Goal: Find specific page/section: Find specific page/section

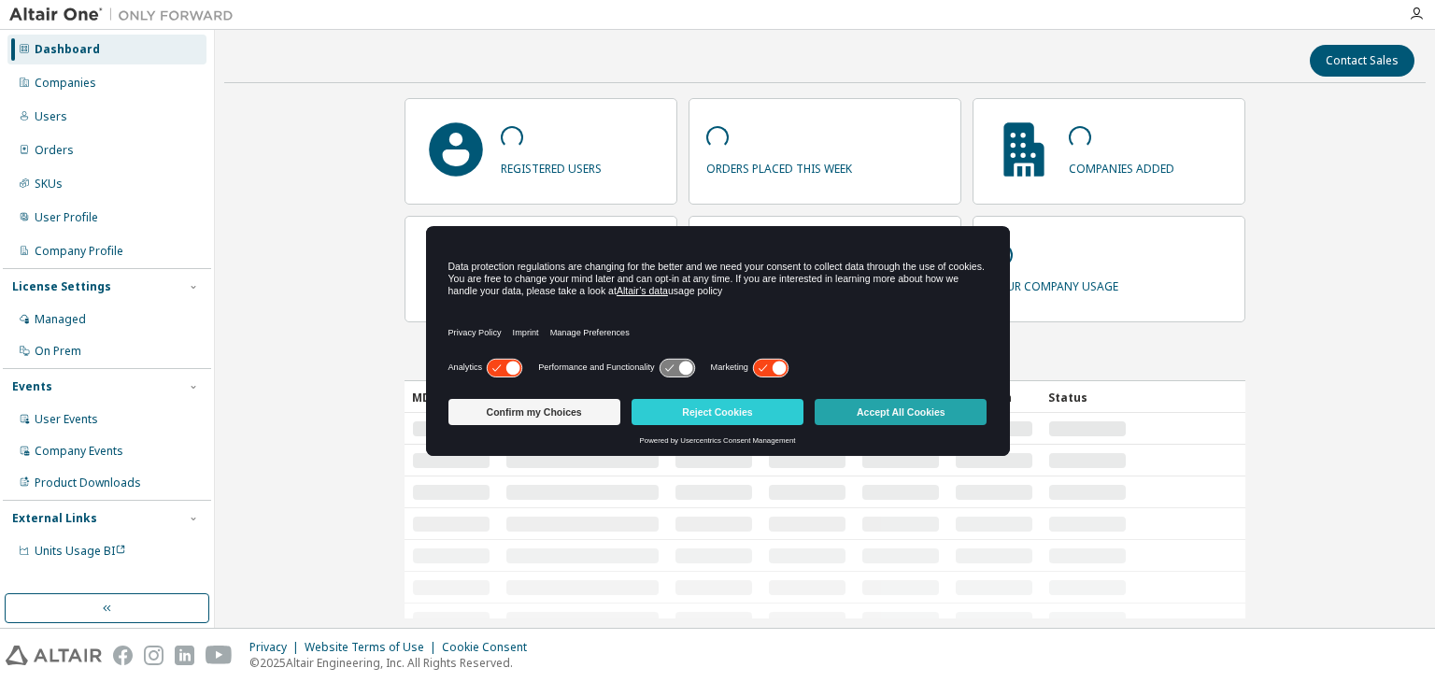
click at [907, 409] on button "Accept All Cookies" at bounding box center [901, 412] width 172 height 26
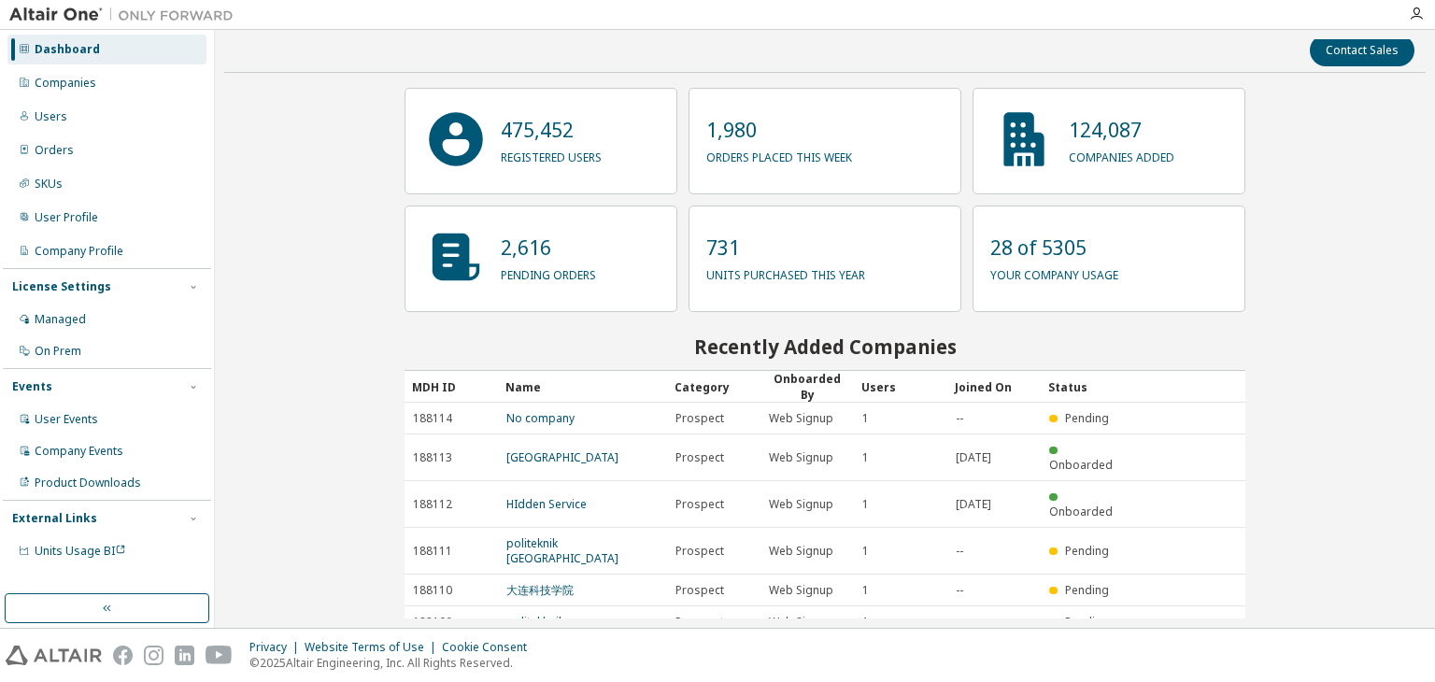
scroll to position [20, 0]
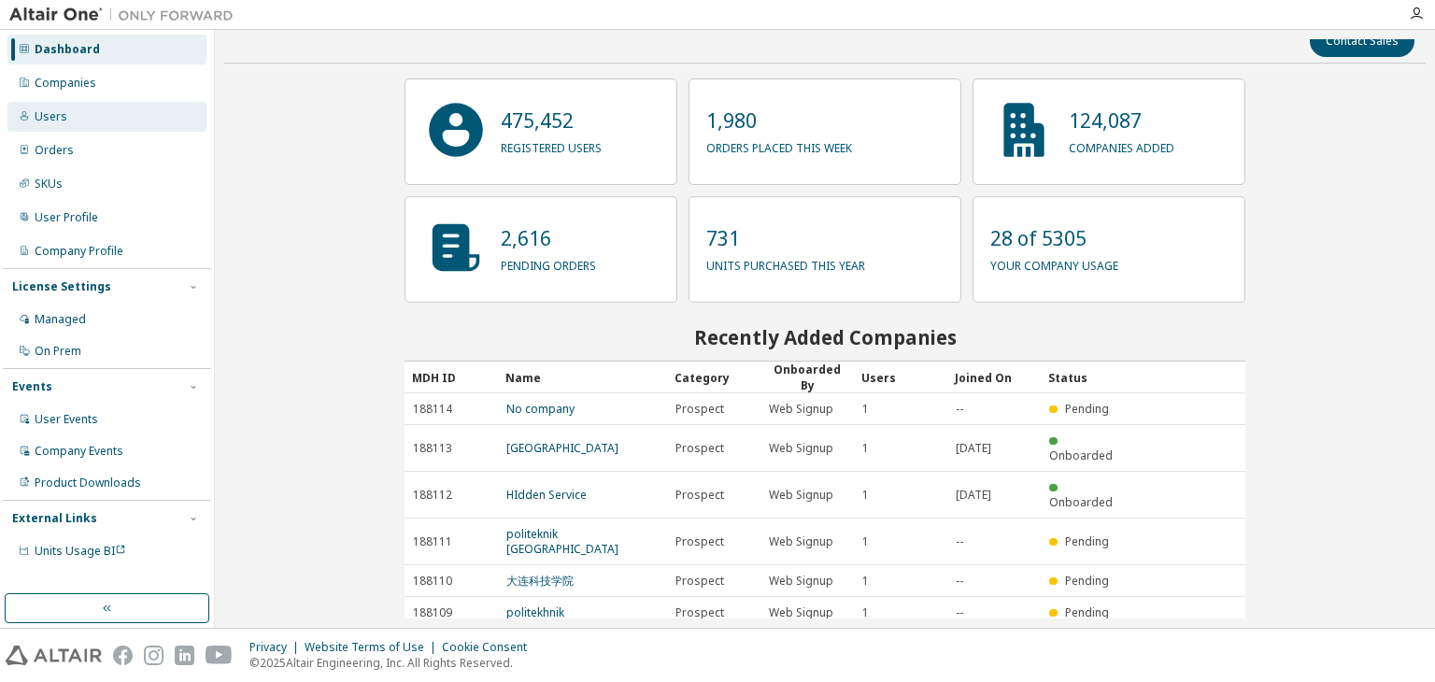
click at [63, 119] on div "Users" at bounding box center [51, 116] width 33 height 15
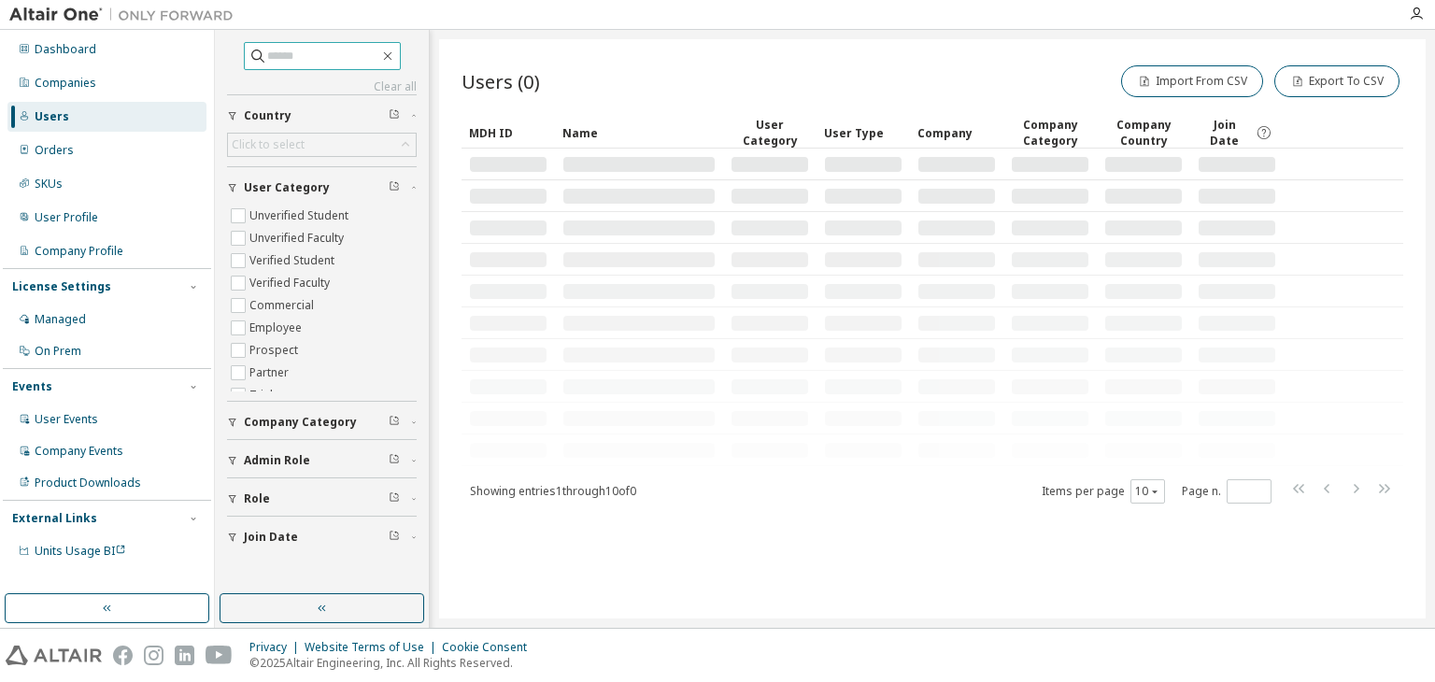
click at [326, 57] on input "text" at bounding box center [323, 56] width 112 height 19
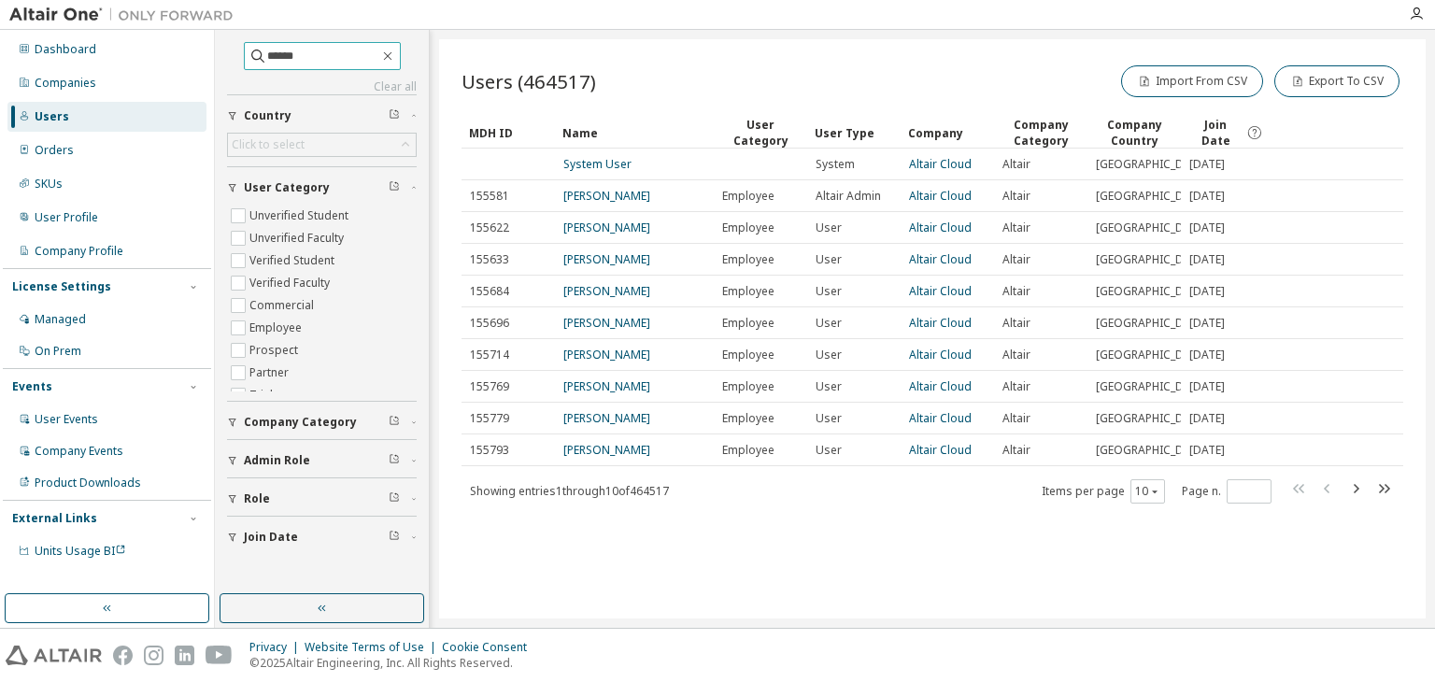
type input "******"
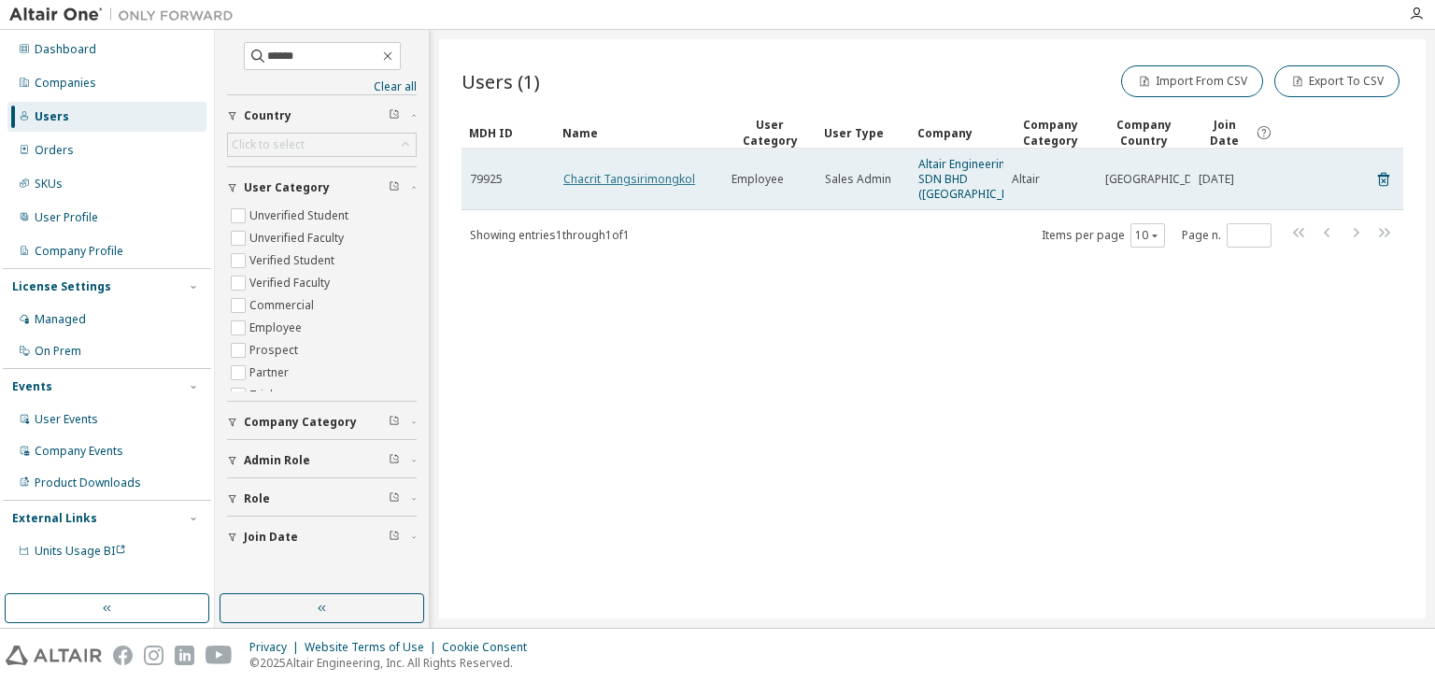
click at [630, 183] on link "Chacrit Tangsirimongkol" at bounding box center [629, 179] width 132 height 16
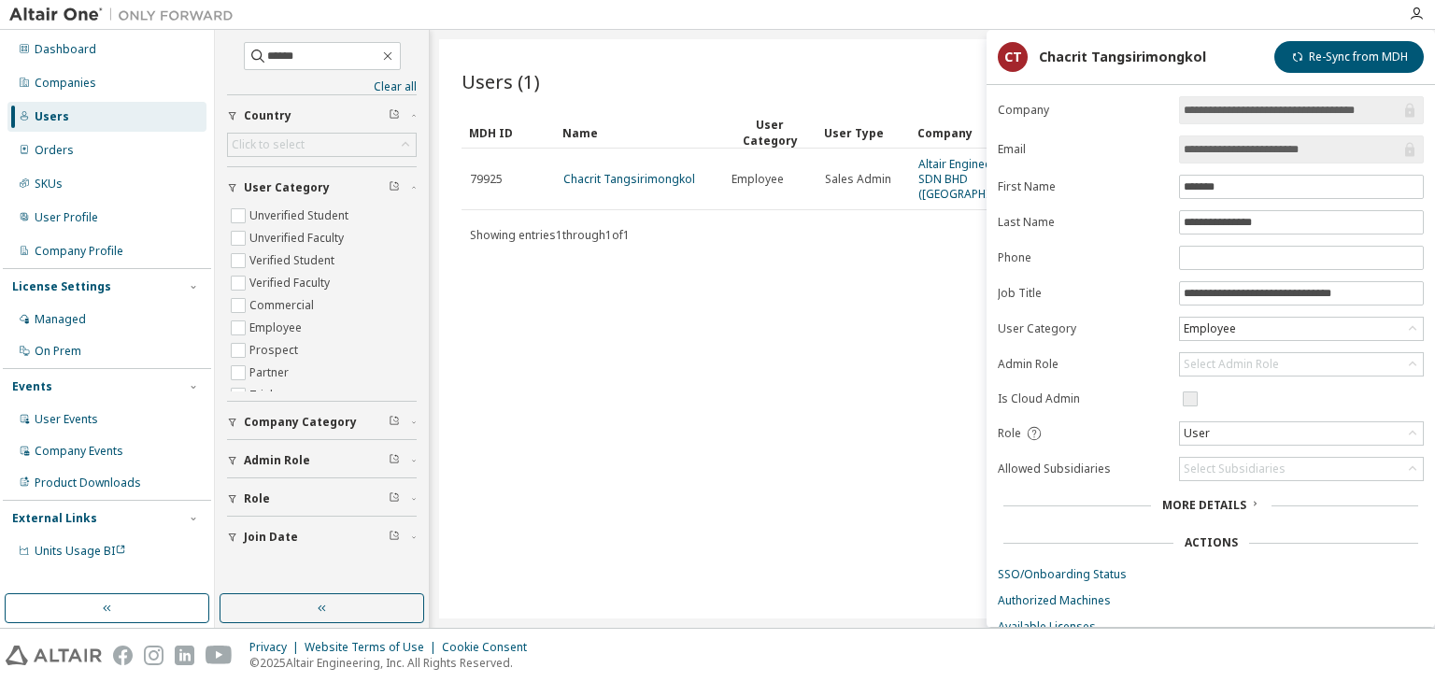
click at [829, 353] on div "Users (1) Import From CSV Export To CSV Clear Load Save Save As Field Operator …" at bounding box center [932, 328] width 987 height 579
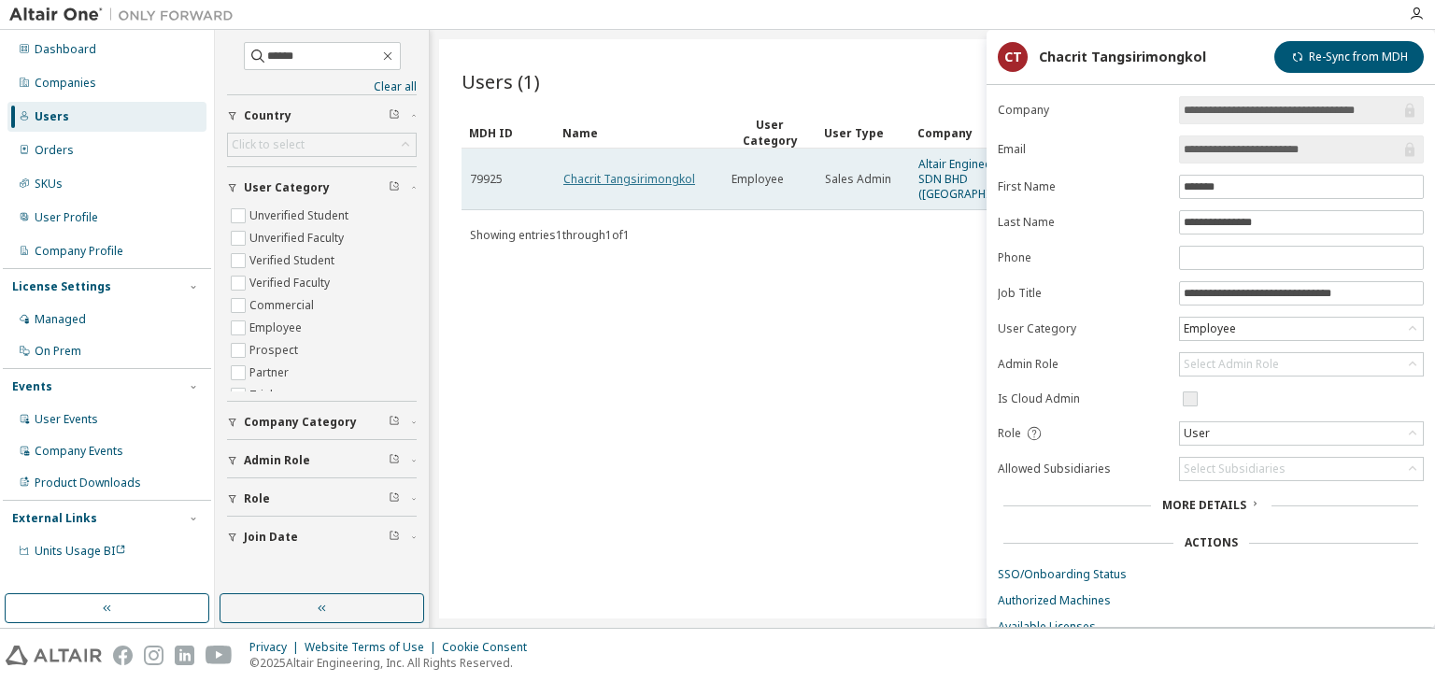
click at [625, 182] on link "Chacrit Tangsirimongkol" at bounding box center [629, 179] width 132 height 16
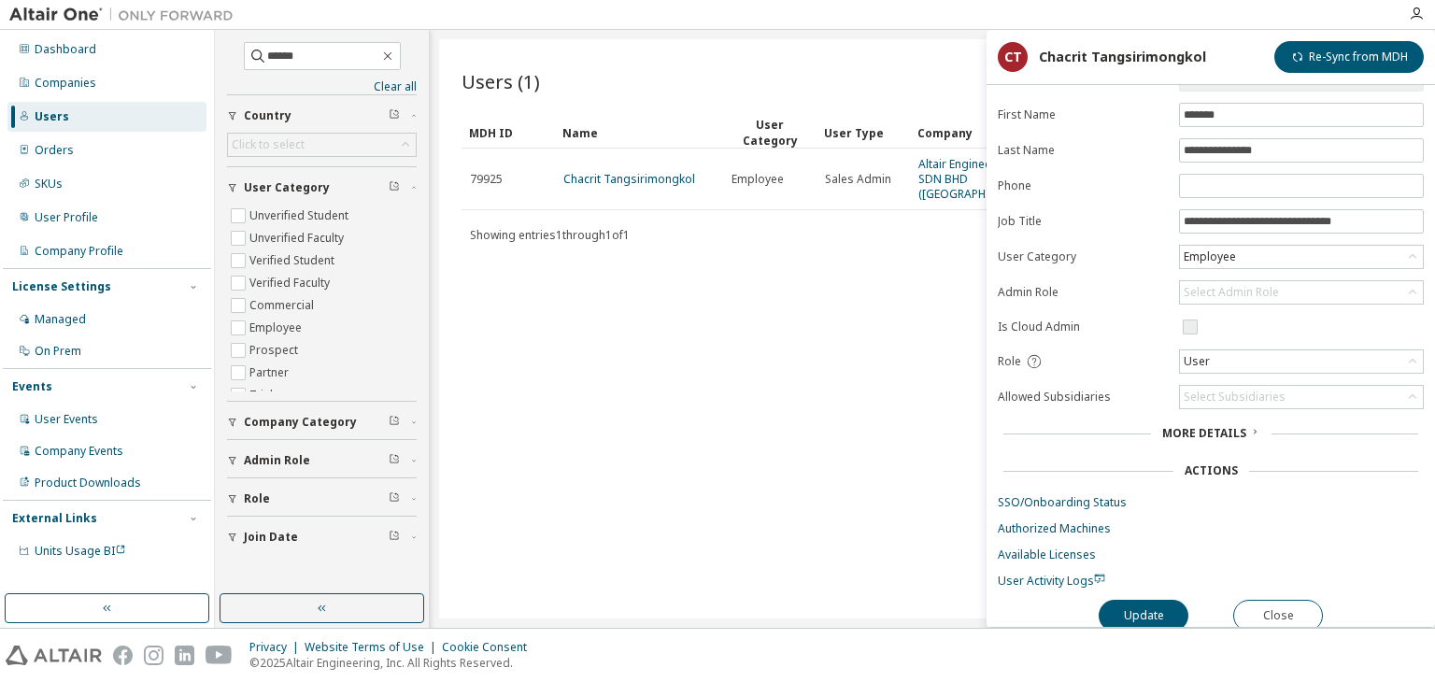
scroll to position [80, 0]
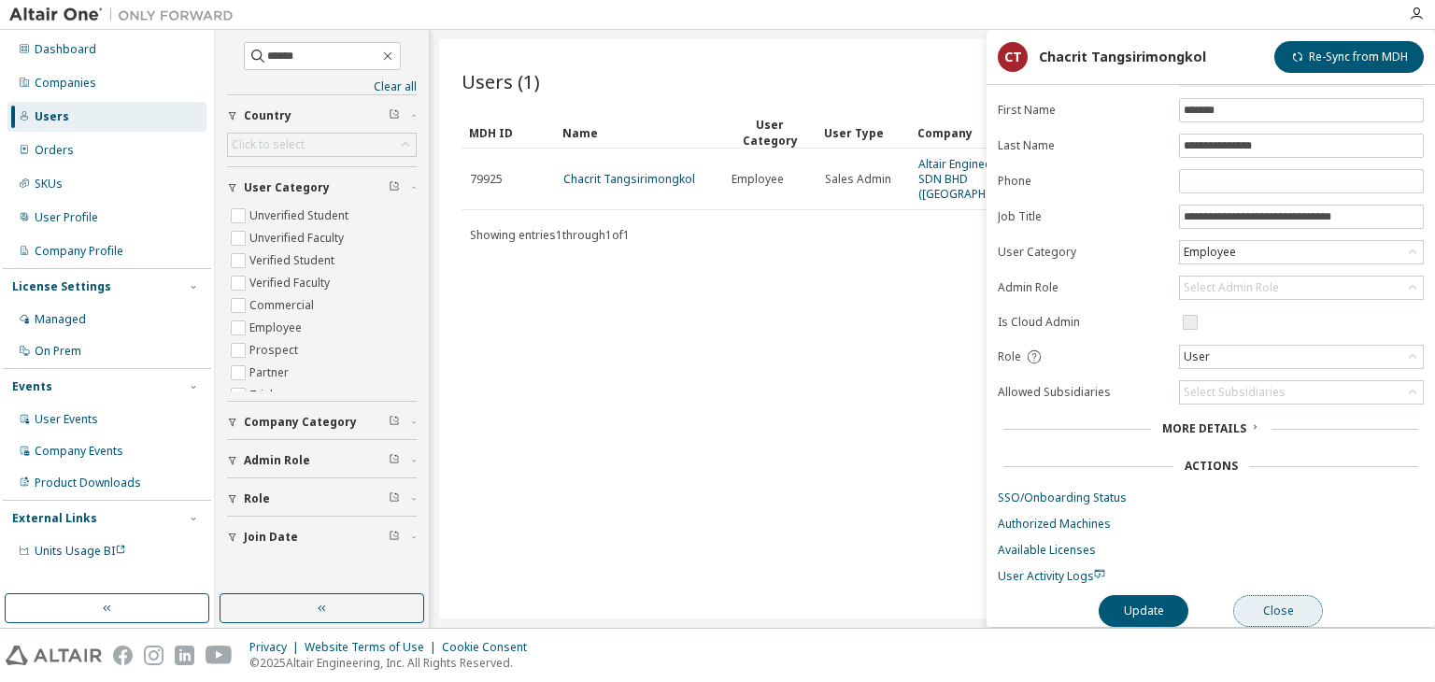
click at [1274, 600] on button "Close" at bounding box center [1278, 611] width 90 height 32
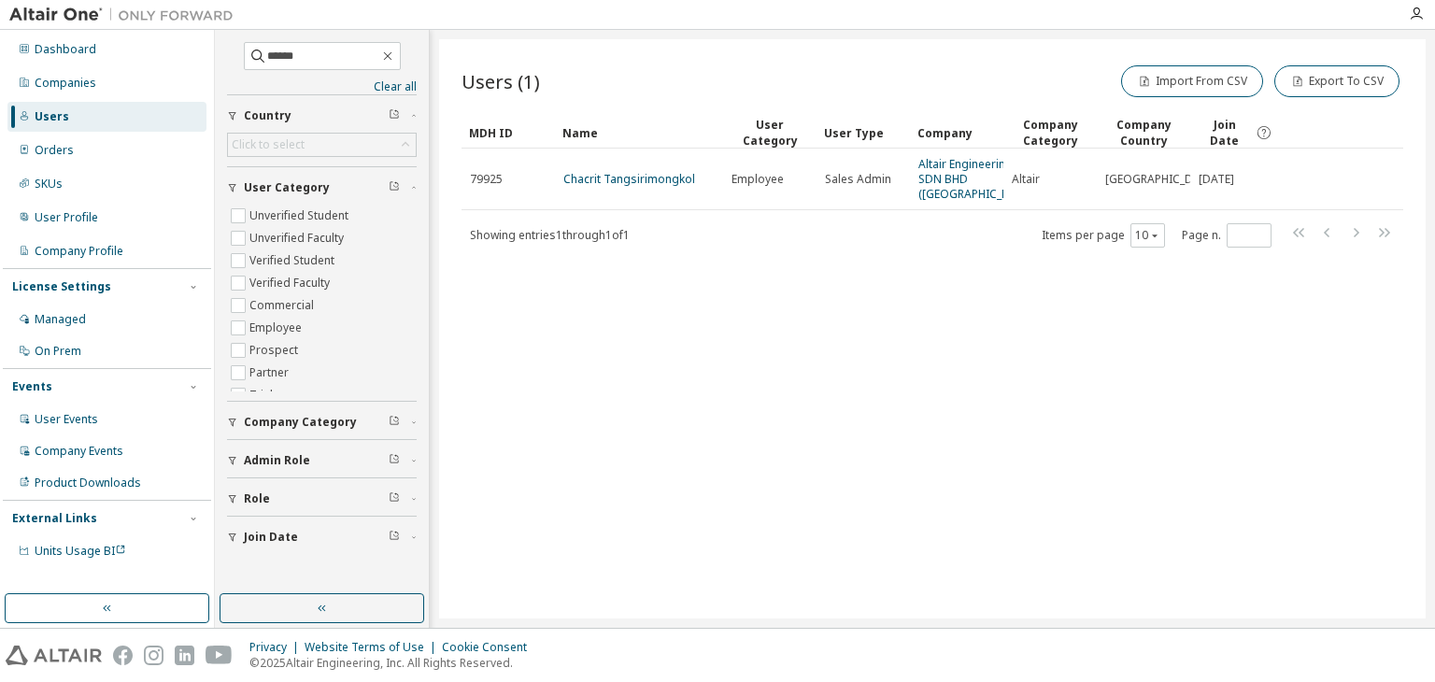
click at [52, 117] on div "Users" at bounding box center [52, 116] width 35 height 15
click at [52, 318] on div "Managed" at bounding box center [60, 319] width 51 height 15
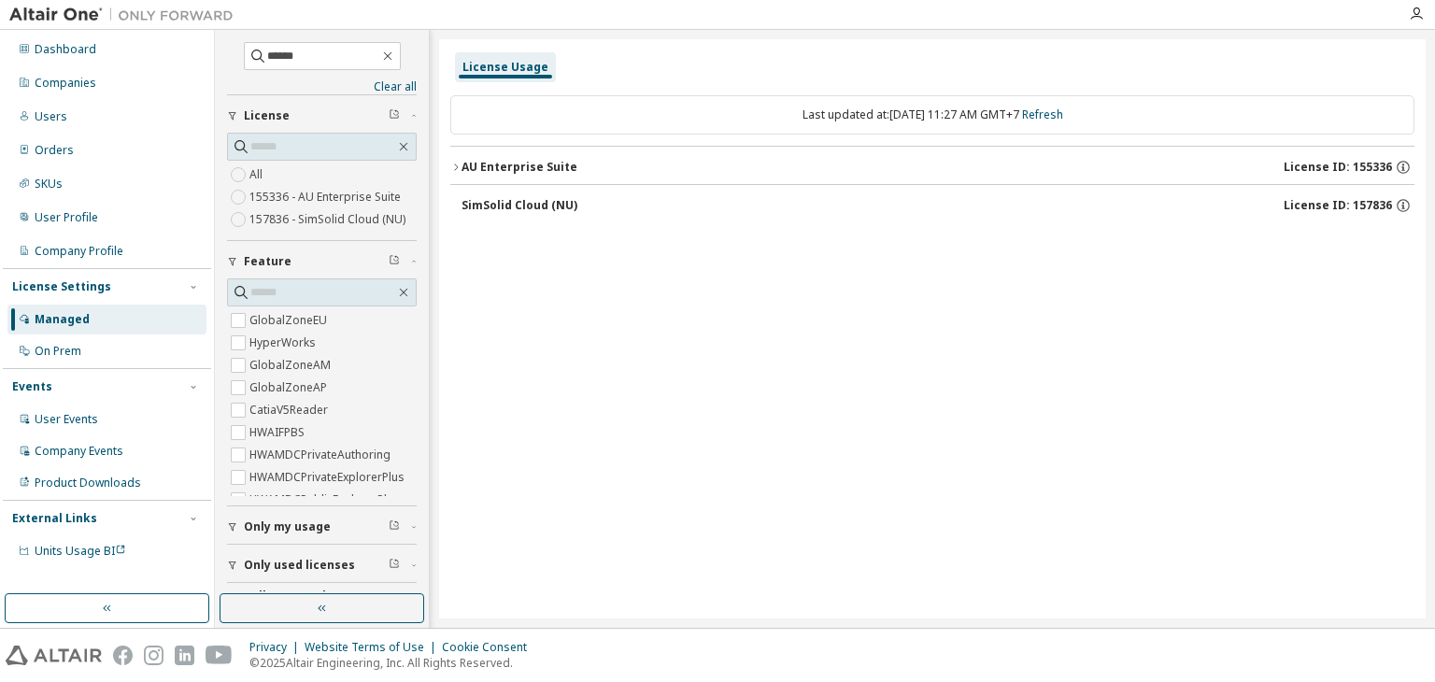
click at [454, 169] on icon "button" at bounding box center [455, 167] width 11 height 11
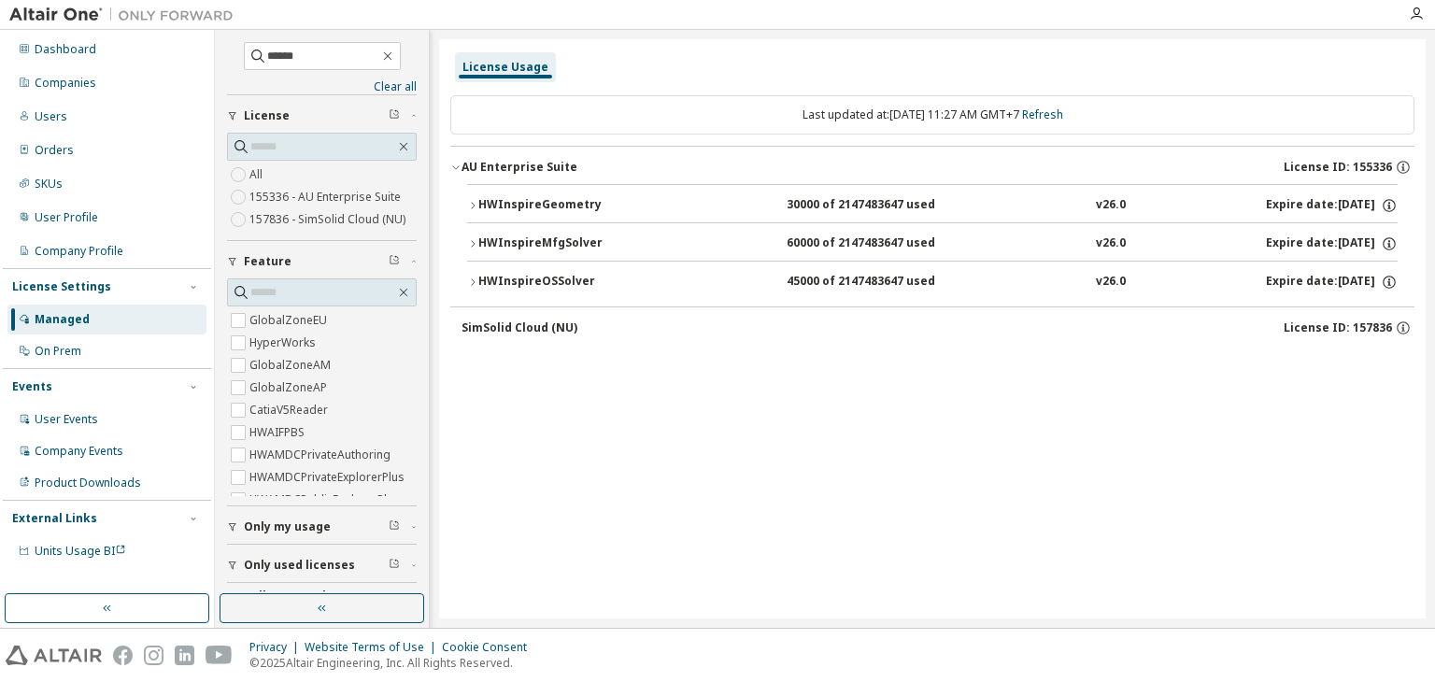
click at [471, 205] on icon "button" at bounding box center [472, 205] width 11 height 11
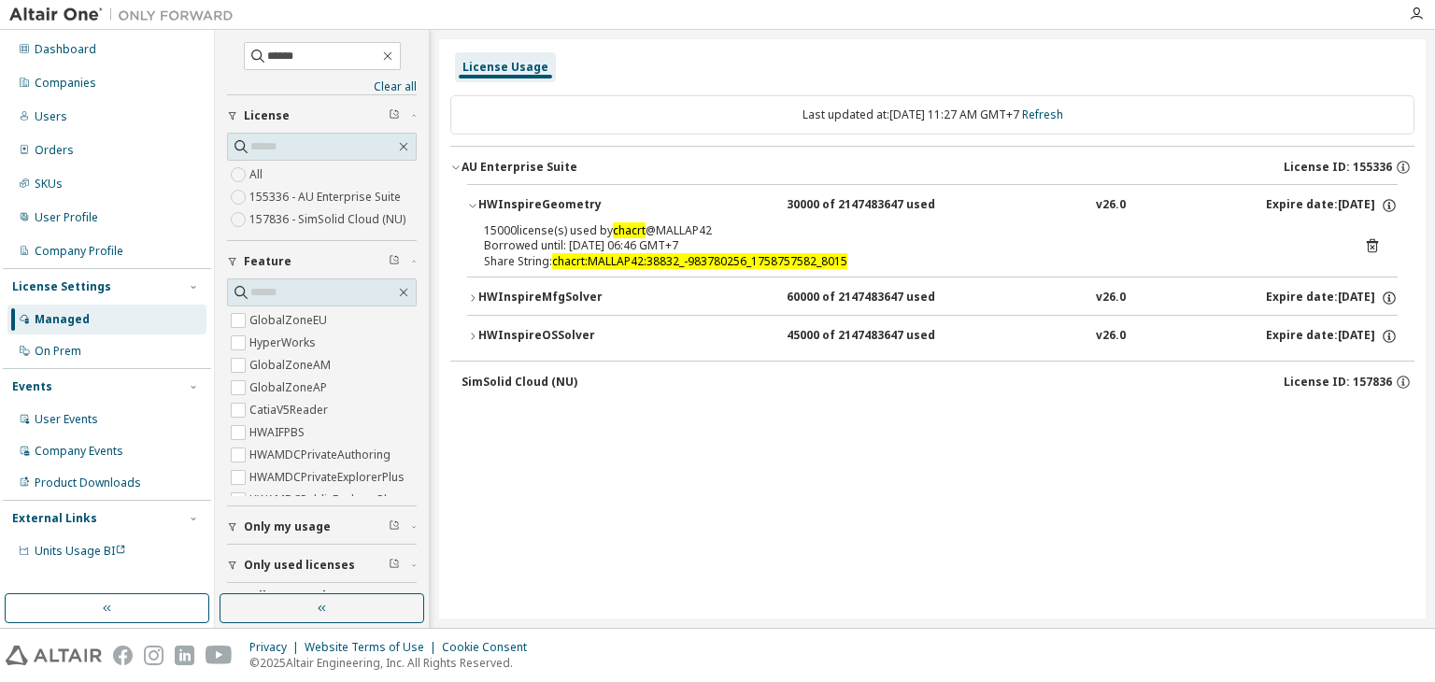
click at [473, 293] on icon "button" at bounding box center [472, 297] width 11 height 11
